Goal: Task Accomplishment & Management: Manage account settings

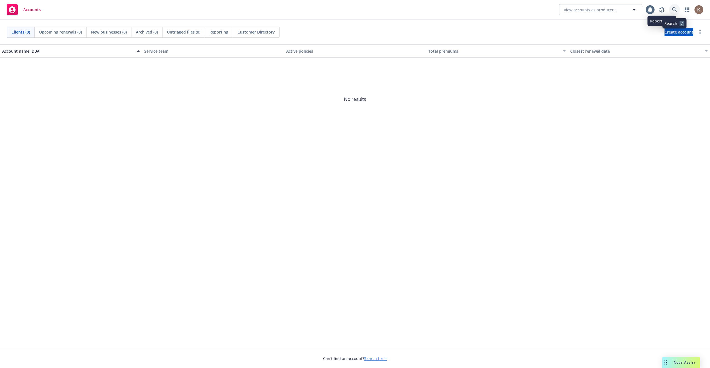
click at [675, 10] on icon at bounding box center [674, 9] width 5 height 5
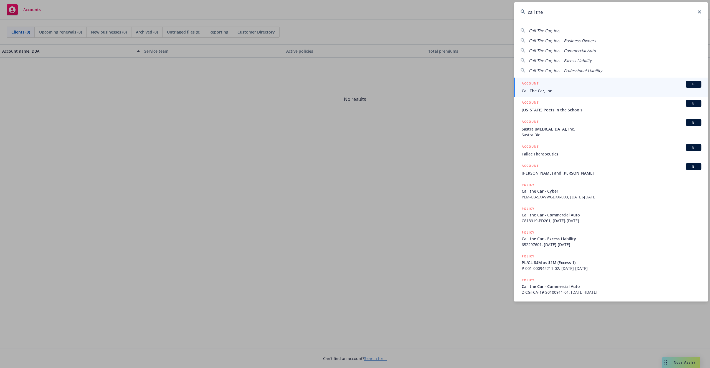
type input "call the"
click at [551, 87] on div "ACCOUNT BI" at bounding box center [612, 84] width 180 height 7
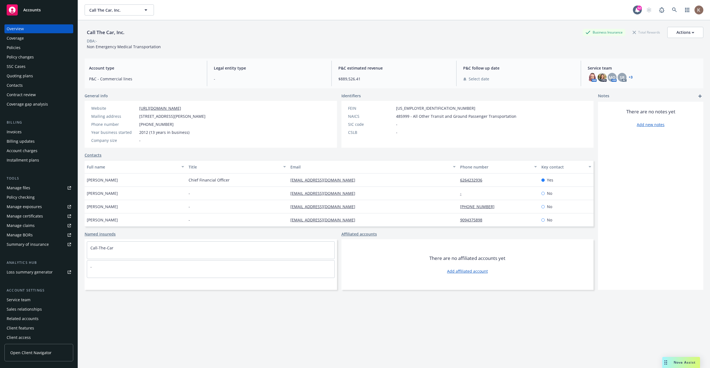
click at [35, 349] on link "Open Client Navigator" at bounding box center [38, 352] width 69 height 17
click at [36, 216] on div "Manage certificates" at bounding box center [25, 216] width 36 height 9
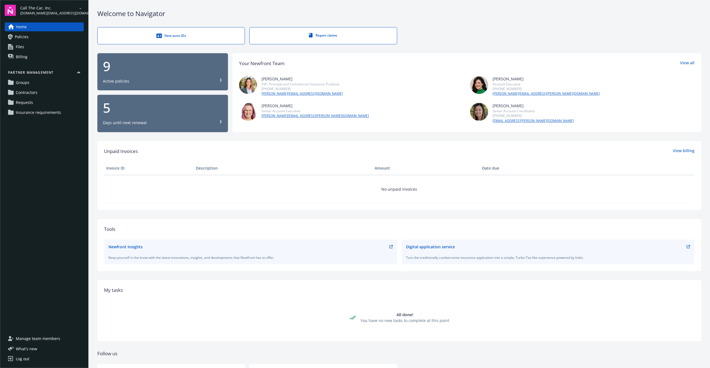
click at [49, 109] on span "Insurance requirements" at bounding box center [38, 112] width 45 height 9
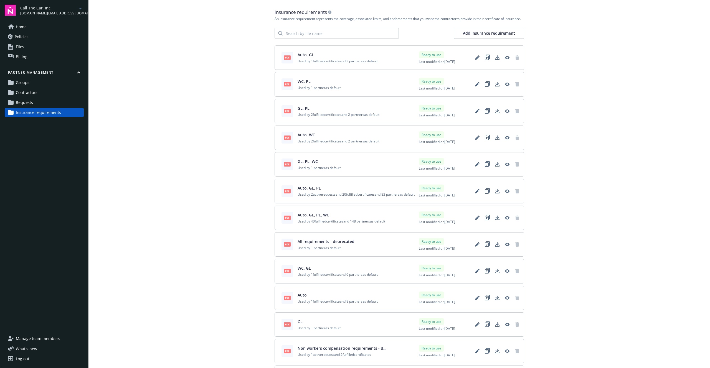
scroll to position [4, 0]
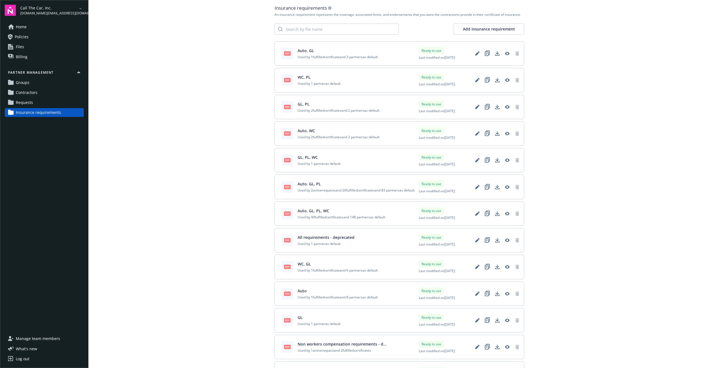
drag, startPoint x: 315, startPoint y: 197, endPoint x: 295, endPoint y: 191, distance: 20.5
click at [295, 191] on div "pdf Auto, GL, PL Used by 2 active requests and 20 fulfilled certificates and 83…" at bounding box center [348, 187] width 133 height 12
click at [327, 199] on div "pdf Auto, GL, PL Used by 2 active requests and 20 fulfilled certificates and 83…" at bounding box center [400, 187] width 250 height 24
drag, startPoint x: 312, startPoint y: 196, endPoint x: 299, endPoint y: 191, distance: 14.2
click at [299, 191] on span "Used by 2 active requests and 20 fulfilled certificates and 83 partners as defa…" at bounding box center [356, 190] width 117 height 5
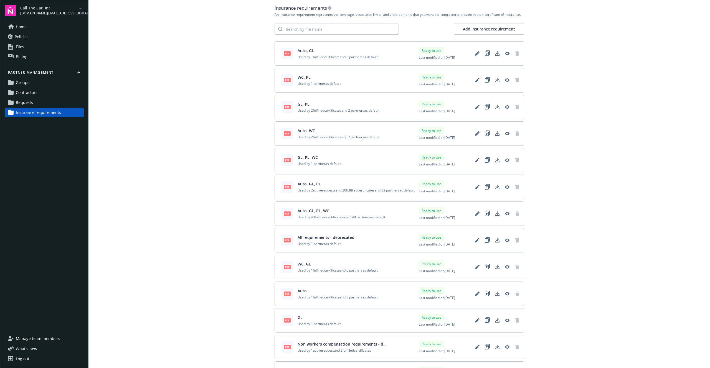
click at [308, 191] on span "Used by 2 active requests and 20 fulfilled certificates and 83 partners as defa…" at bounding box center [356, 190] width 117 height 5
drag, startPoint x: 311, startPoint y: 190, endPoint x: 344, endPoint y: 196, distance: 33.6
click at [344, 193] on span "Used by 2 active requests and 20 fulfilled certificates and 83 partners as defa…" at bounding box center [356, 190] width 117 height 5
click at [327, 193] on span "Used by 2 active requests and 20 fulfilled certificates and 83 partners as defa…" at bounding box center [356, 190] width 117 height 5
drag, startPoint x: 313, startPoint y: 191, endPoint x: 336, endPoint y: 191, distance: 22.5
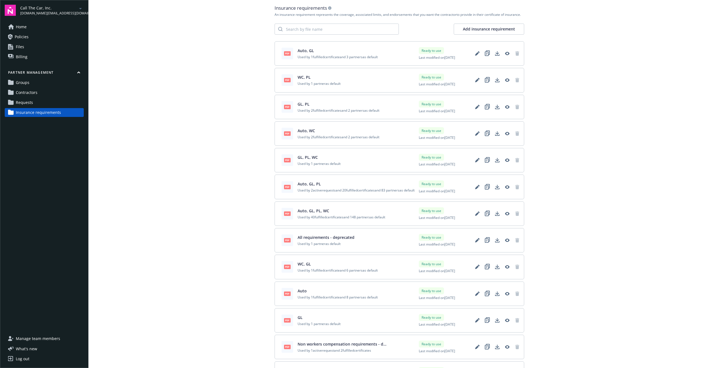
click at [336, 191] on span "Used by 2 active requests and 20 fulfilled certificates and 83 partners as defa…" at bounding box center [356, 190] width 117 height 5
click at [318, 191] on span "Used by 2 active requests and 20 fulfilled certificates and 83 partners as defa…" at bounding box center [356, 190] width 117 height 5
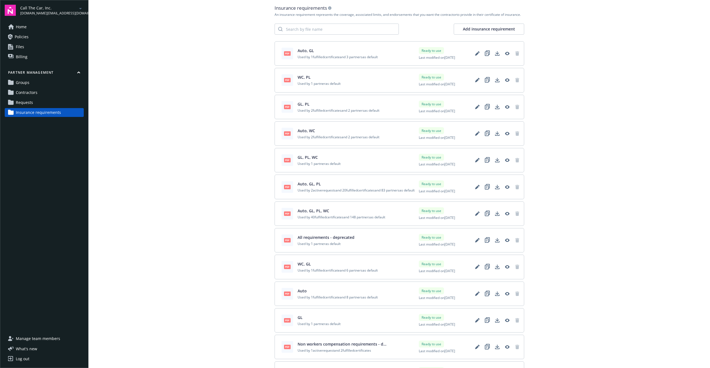
click at [318, 191] on span "Used by 2 active requests and 20 fulfilled certificates and 83 partners as defa…" at bounding box center [356, 190] width 117 height 5
click at [331, 193] on span "Used by 2 active requests and 20 fulfilled certificates and 83 partners as defa…" at bounding box center [356, 190] width 117 height 5
drag, startPoint x: 310, startPoint y: 196, endPoint x: 295, endPoint y: 191, distance: 16.0
click at [295, 191] on div "pdf Auto, GL, PL Used by 2 active requests and 20 fulfilled certificates and 83…" at bounding box center [348, 187] width 133 height 12
click at [323, 193] on span "Used by 2 active requests and 20 fulfilled certificates and 83 partners as defa…" at bounding box center [356, 190] width 117 height 5
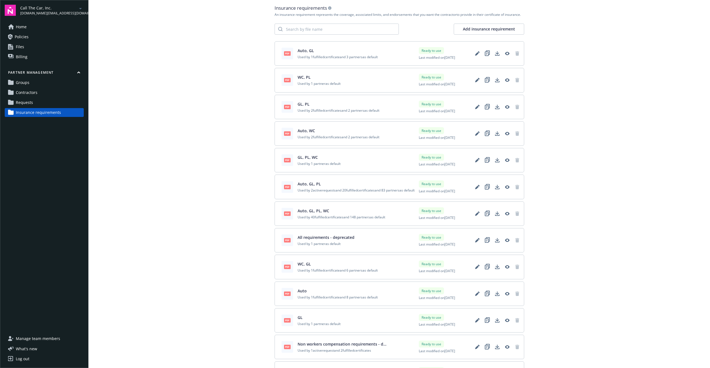
drag, startPoint x: 310, startPoint y: 196, endPoint x: 296, endPoint y: 191, distance: 15.1
click at [296, 191] on div "pdf Auto, GL, PL Used by 2 active requests and 20 fulfilled certificates and 83…" at bounding box center [348, 187] width 133 height 12
click at [330, 199] on div "pdf Auto, GL, PL Used by 2 active requests and 20 fulfilled certificates and 83…" at bounding box center [400, 187] width 250 height 24
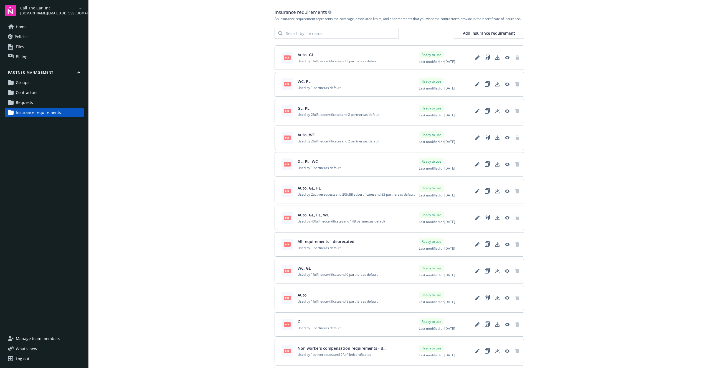
click at [357, 203] on div "pdf Auto, GL, PL Used by 2 active requests and 20 fulfilled certificates and 83…" at bounding box center [400, 191] width 250 height 24
drag, startPoint x: 346, startPoint y: 203, endPoint x: 300, endPoint y: 194, distance: 46.6
click at [300, 194] on div "pdf Auto, GL, PL Used by 2 active requests and 20 fulfilled certificates and 83…" at bounding box center [400, 191] width 250 height 24
click at [346, 197] on span "Used by 2 active requests and 20 fulfilled certificates and 83 partners as defa…" at bounding box center [356, 194] width 117 height 5
click at [328, 197] on span "Used by 2 active requests and 20 fulfilled certificates and 83 partners as defa…" at bounding box center [356, 194] width 117 height 5
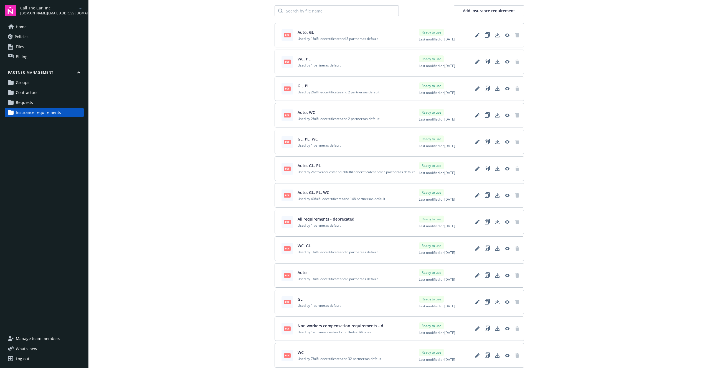
scroll to position [54, 0]
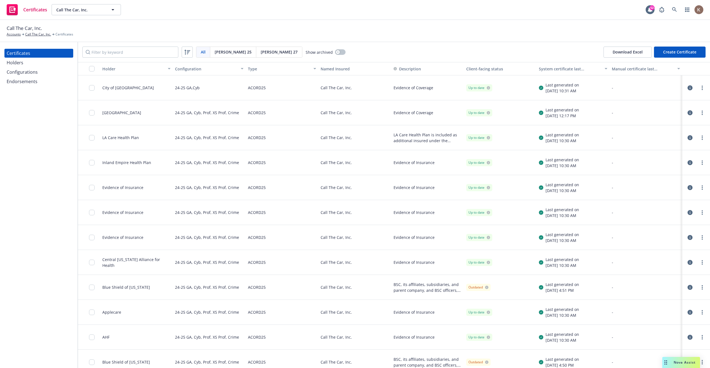
click at [27, 69] on div "Configurations" at bounding box center [22, 72] width 31 height 9
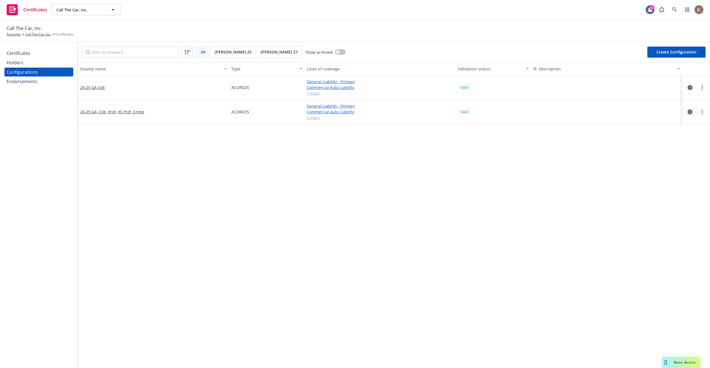
click at [688, 86] on icon "button" at bounding box center [690, 87] width 5 height 5
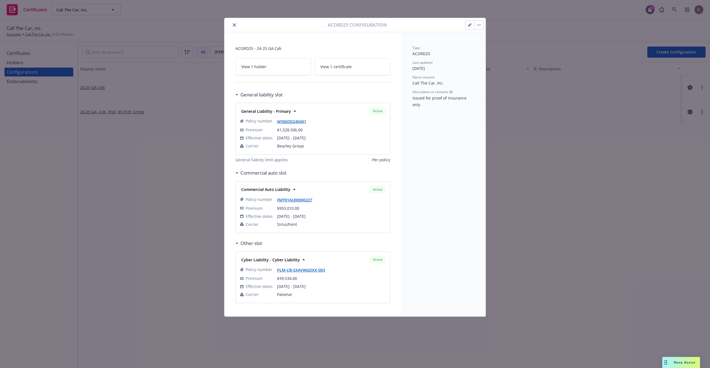
click at [337, 72] on link "View 1 certificate" at bounding box center [353, 66] width 76 height 17
